Goal: Task Accomplishment & Management: Complete application form

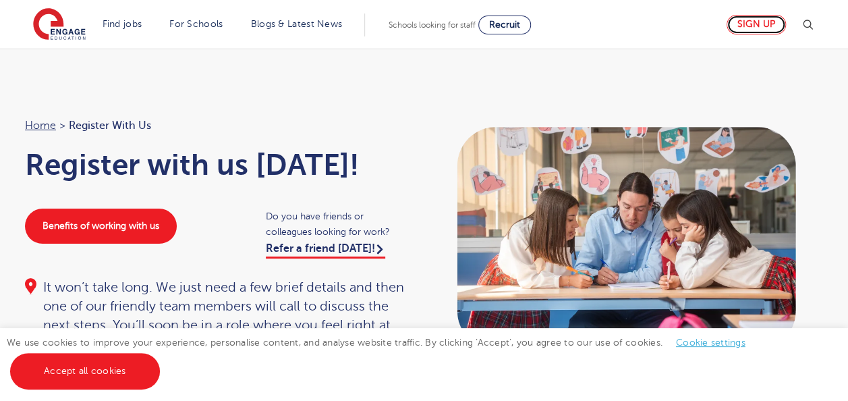
click at [753, 20] on link "Sign up" at bounding box center [756, 25] width 59 height 20
click at [770, 22] on link "Sign up" at bounding box center [756, 25] width 59 height 20
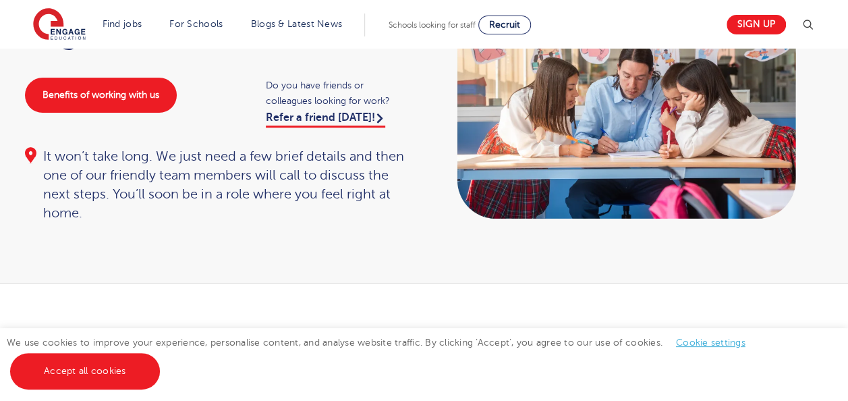
scroll to position [135, 0]
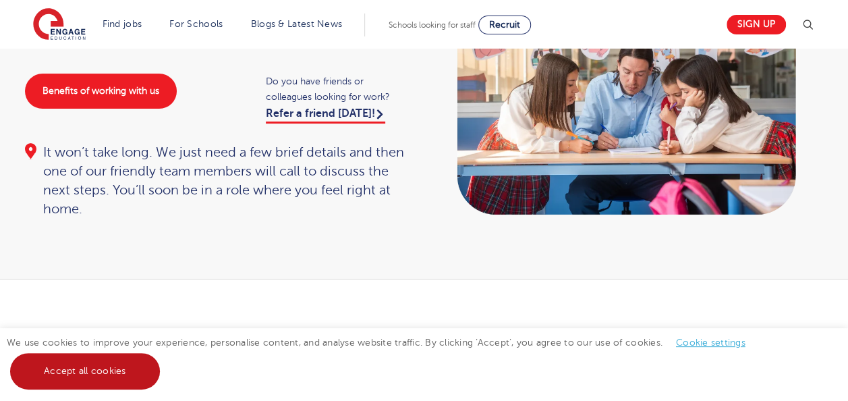
click at [99, 362] on link "Accept all cookies" at bounding box center [85, 371] width 150 height 36
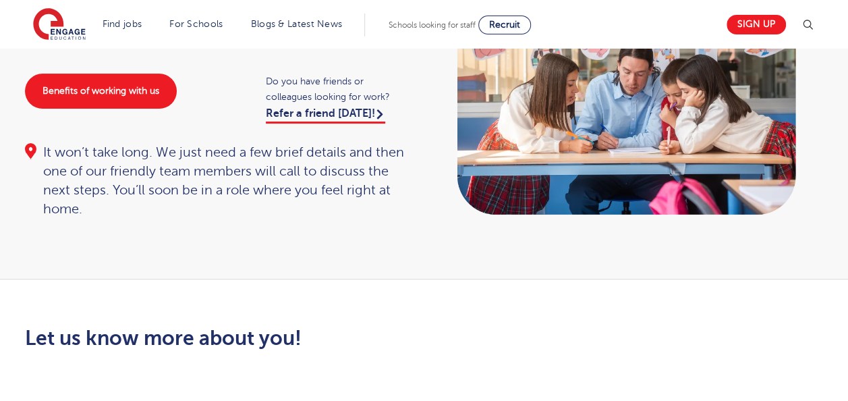
scroll to position [0, 0]
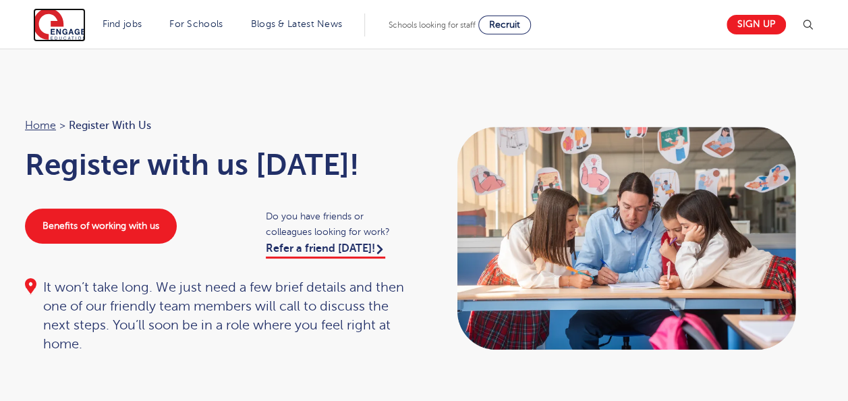
click at [61, 23] on img at bounding box center [59, 25] width 53 height 34
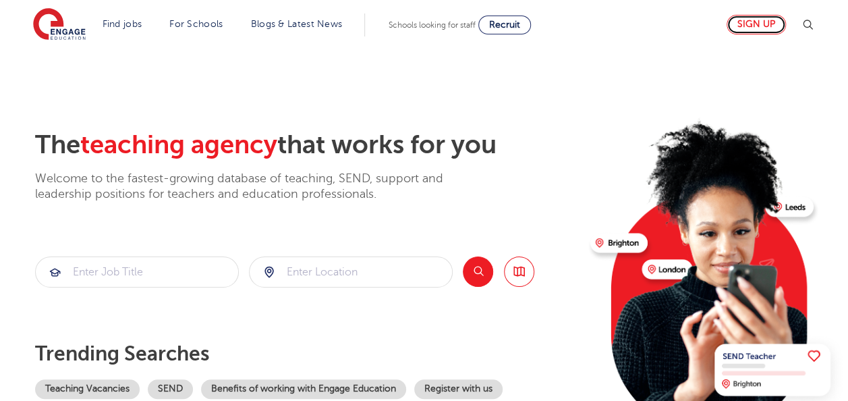
click at [762, 24] on link "Sign up" at bounding box center [756, 25] width 59 height 20
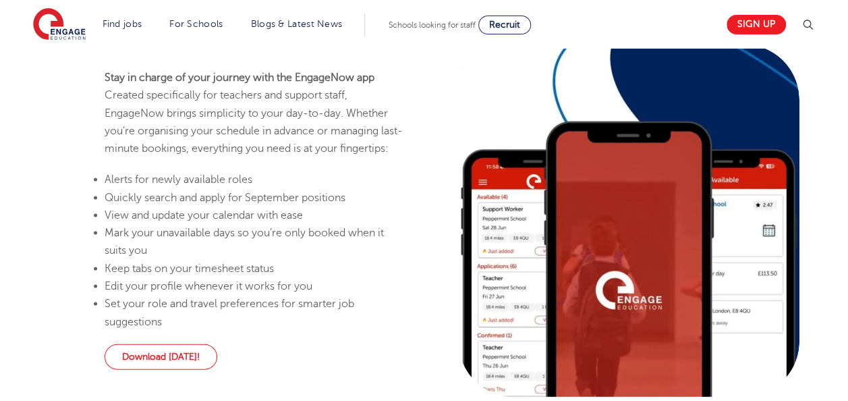
scroll to position [1238, 0]
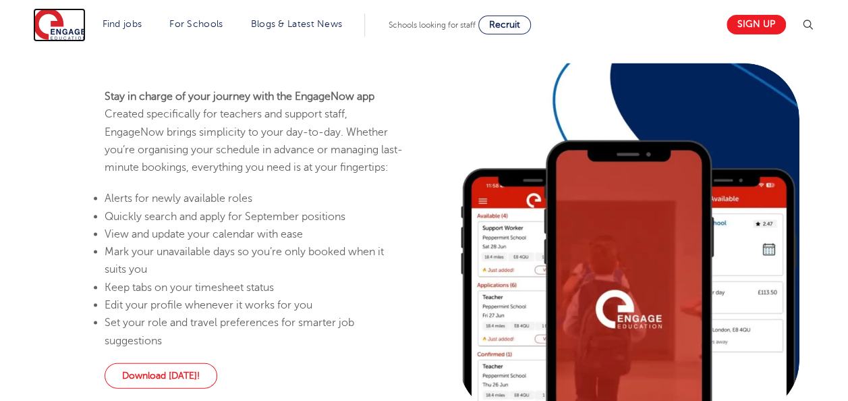
click at [54, 38] on img at bounding box center [59, 25] width 53 height 34
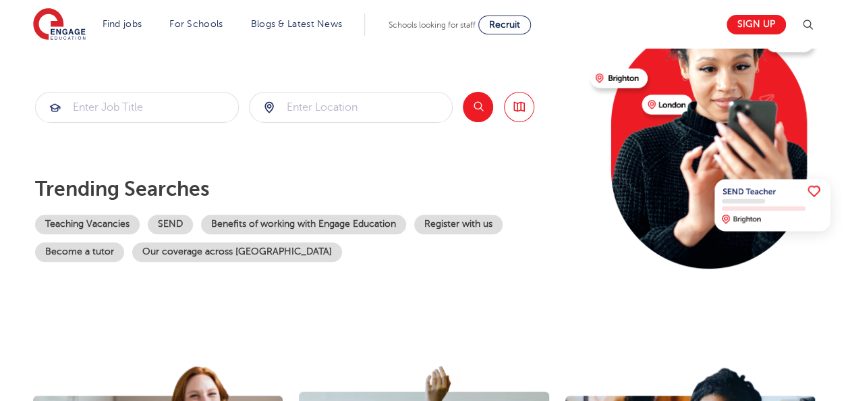
scroll to position [135, 0]
